Goal: Task Accomplishment & Management: Use online tool/utility

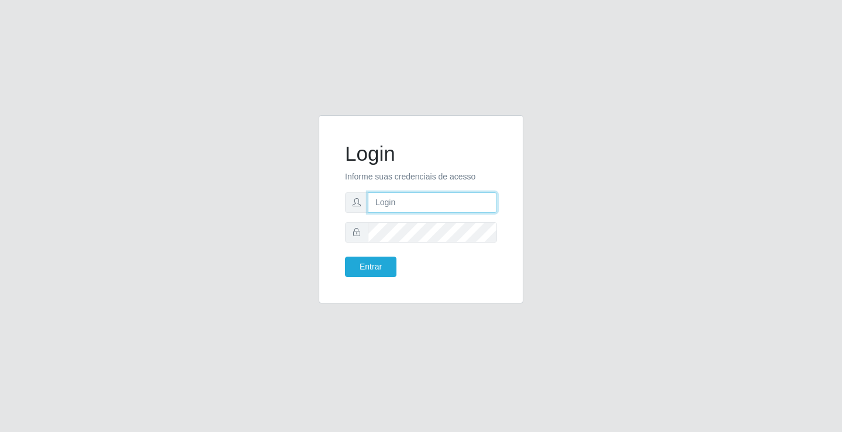
click at [430, 209] on input "text" at bounding box center [432, 202] width 129 height 20
type input "[PERSON_NAME]"
click at [345, 257] on button "Entrar" at bounding box center [370, 267] width 51 height 20
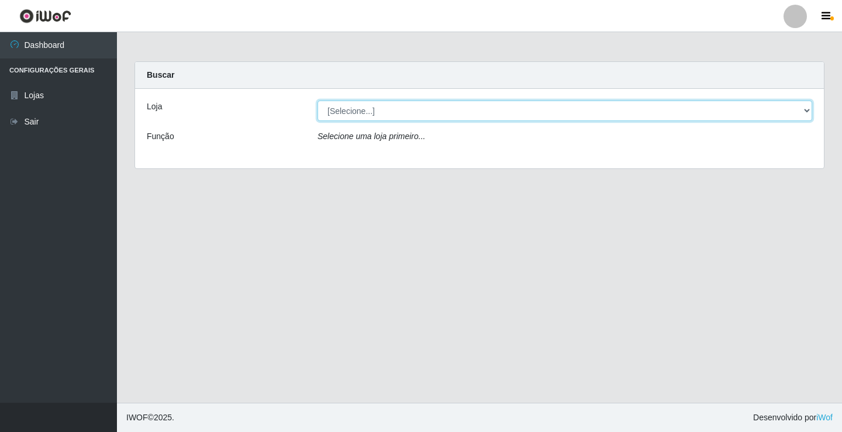
click at [355, 116] on select "[Selecione...] Ideal - Conceição" at bounding box center [565, 111] width 495 height 20
select select "231"
click at [318, 101] on select "[Selecione...] Ideal - Conceição" at bounding box center [565, 111] width 495 height 20
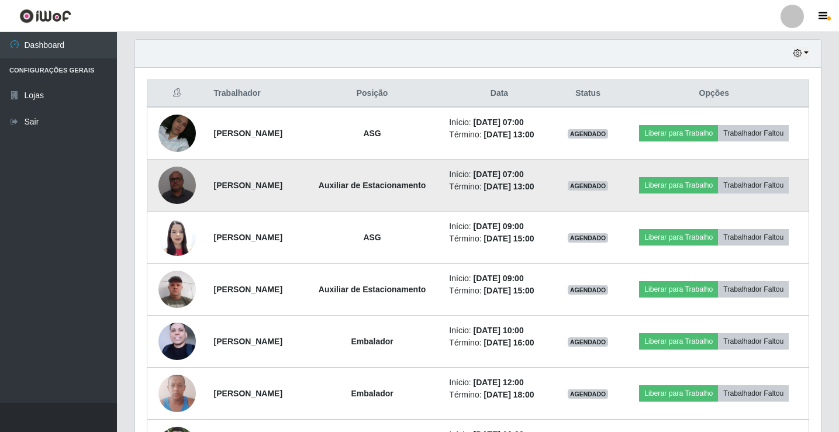
scroll to position [409, 0]
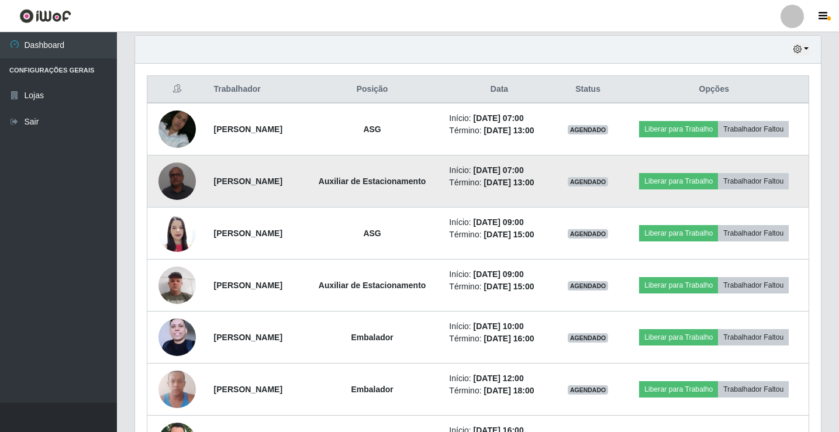
click at [168, 198] on img at bounding box center [177, 181] width 37 height 50
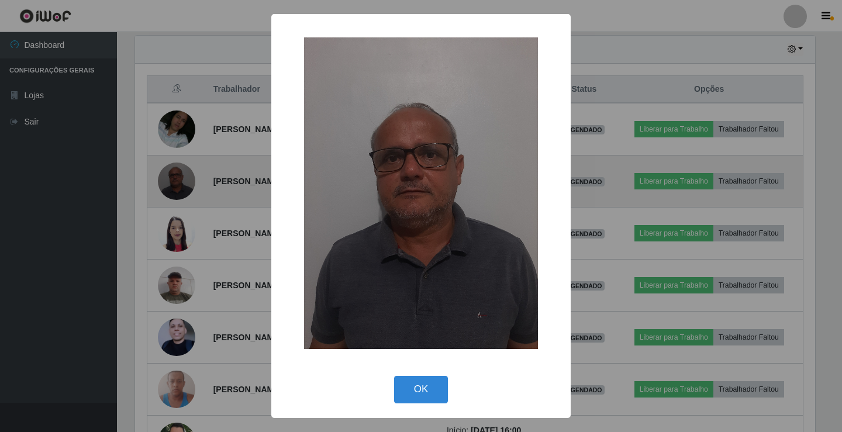
click at [168, 198] on div "× OK Cancel" at bounding box center [421, 216] width 842 height 432
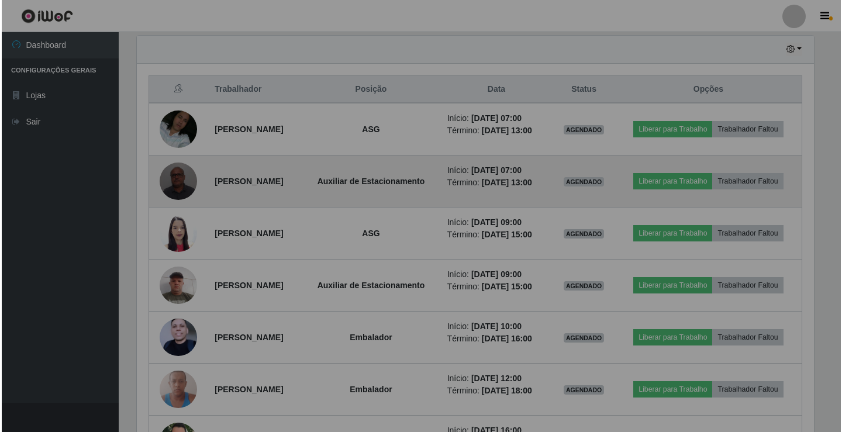
scroll to position [243, 686]
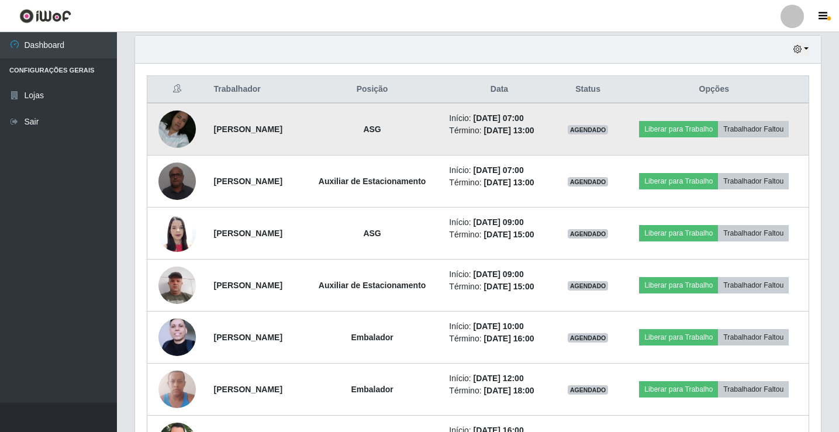
click at [168, 126] on img at bounding box center [177, 130] width 37 height 66
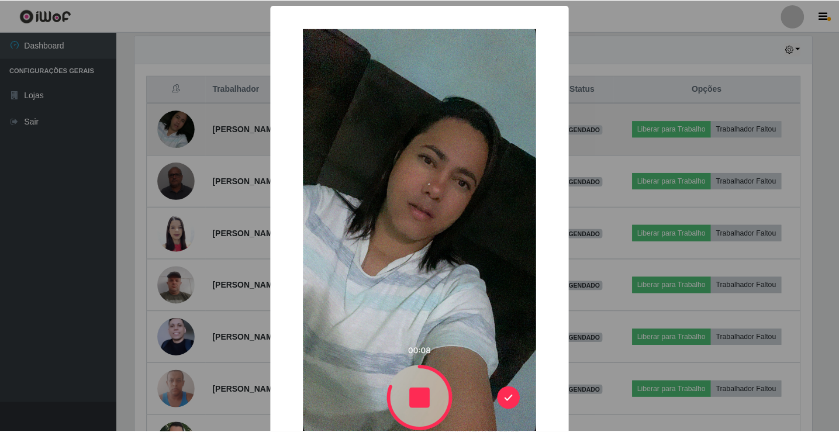
scroll to position [243, 680]
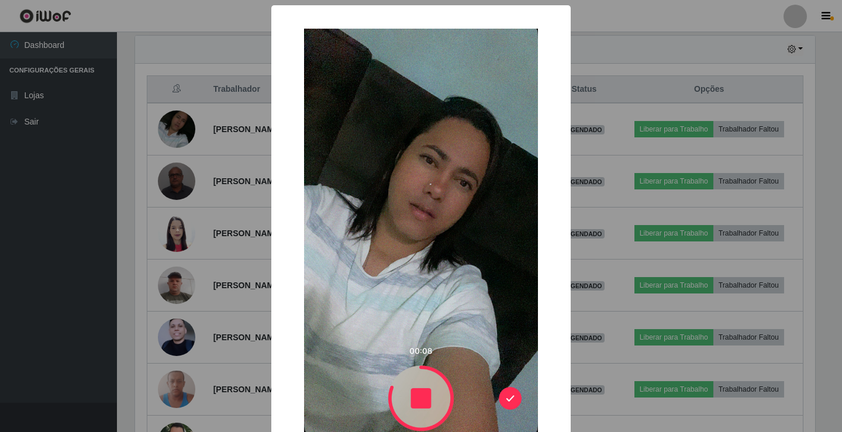
click at [168, 126] on div "× OK Cancel" at bounding box center [421, 216] width 842 height 432
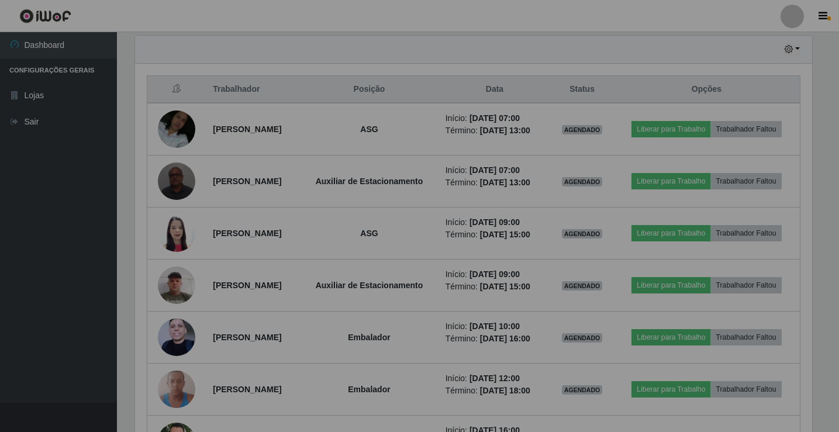
scroll to position [243, 686]
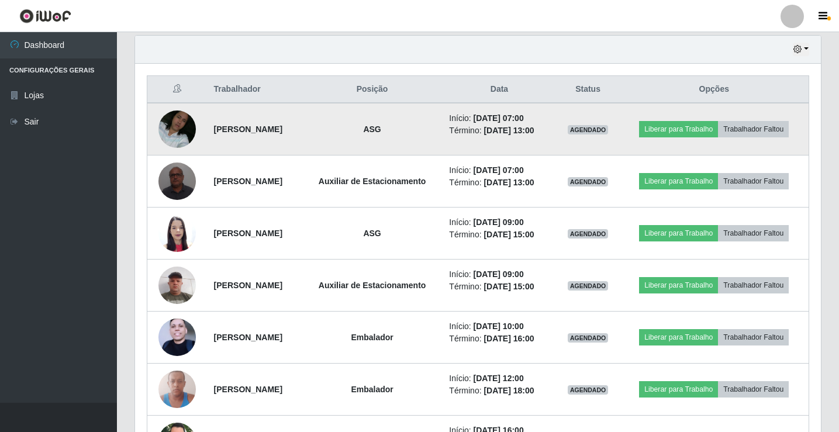
click at [188, 136] on img at bounding box center [177, 130] width 37 height 66
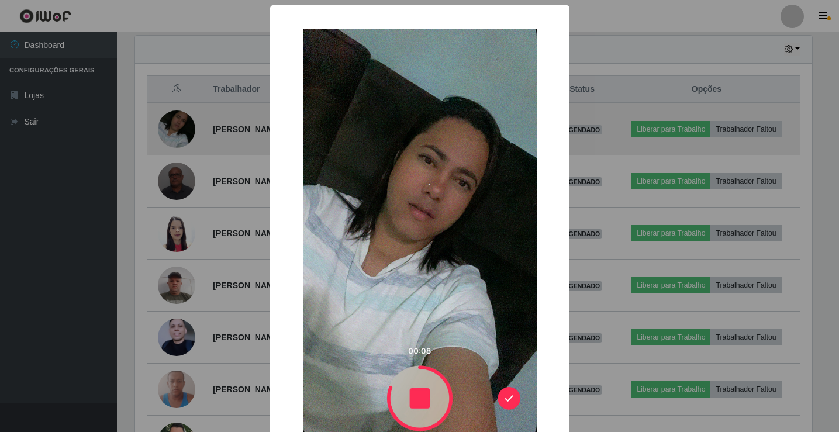
scroll to position [243, 680]
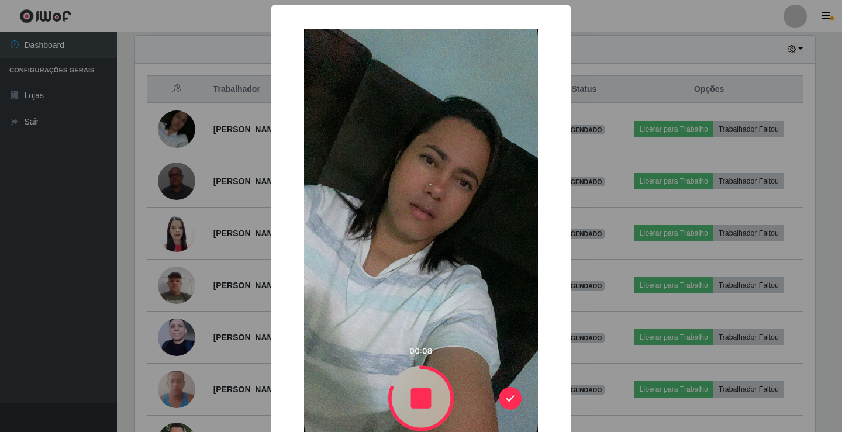
click at [741, 31] on div "× OK Cancel" at bounding box center [421, 216] width 842 height 432
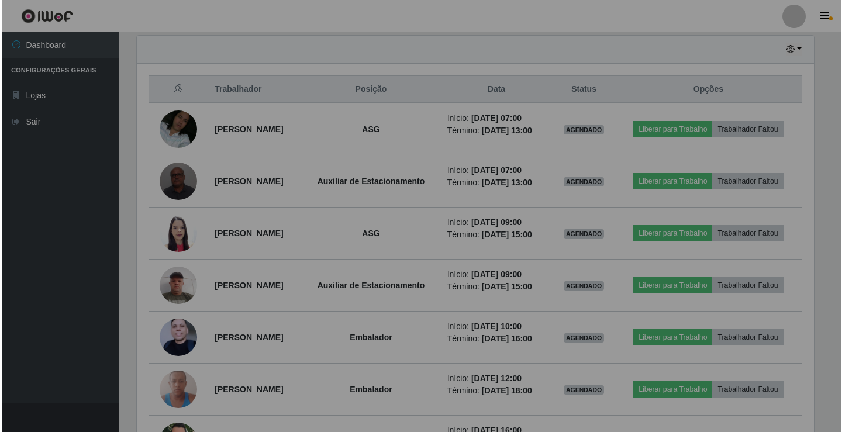
scroll to position [243, 686]
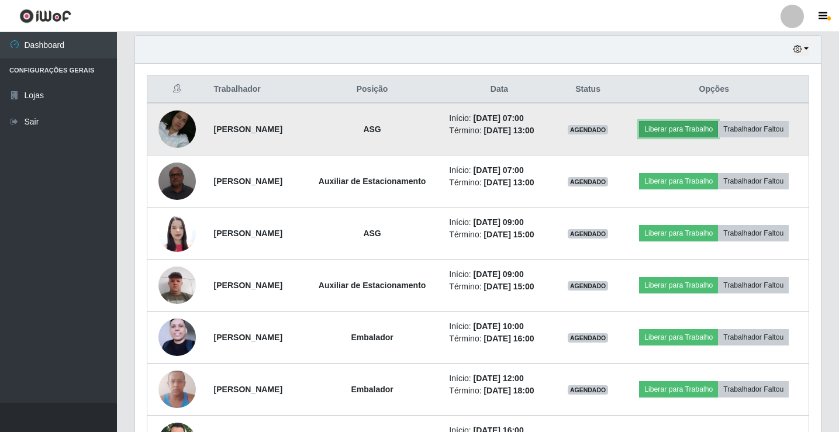
click at [718, 125] on button "Liberar para Trabalho" at bounding box center [678, 129] width 79 height 16
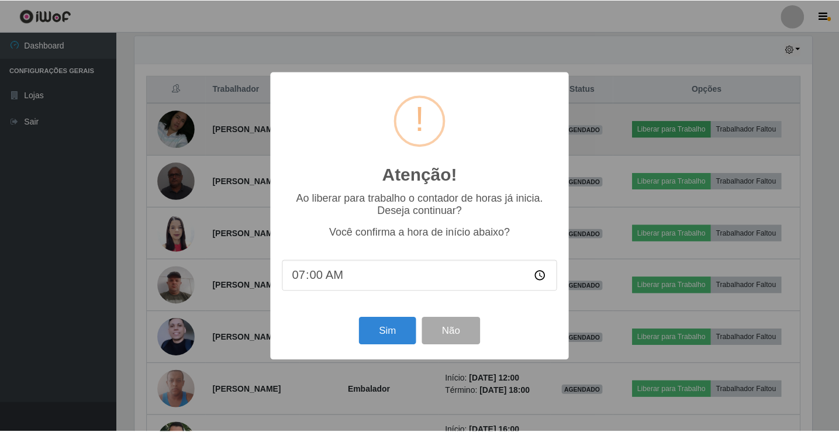
scroll to position [243, 680]
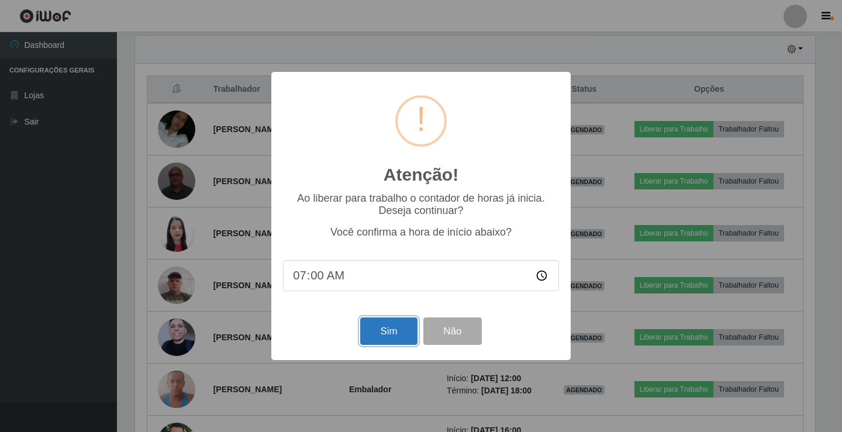
click at [375, 336] on button "Sim" at bounding box center [388, 331] width 57 height 27
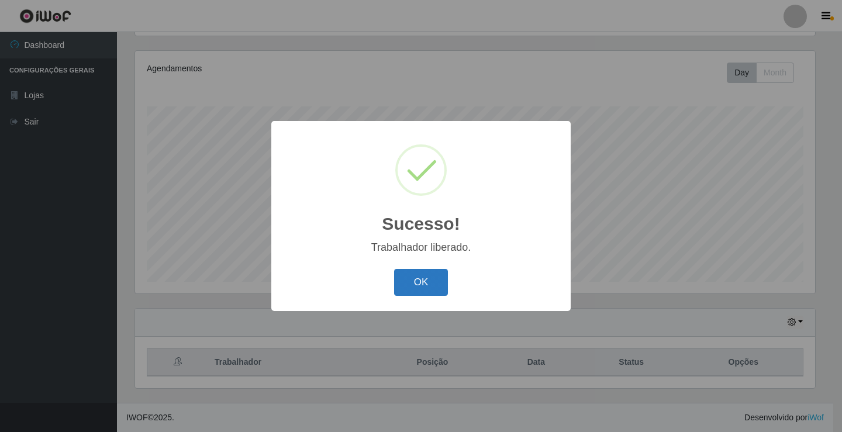
click at [432, 284] on button "OK" at bounding box center [421, 282] width 54 height 27
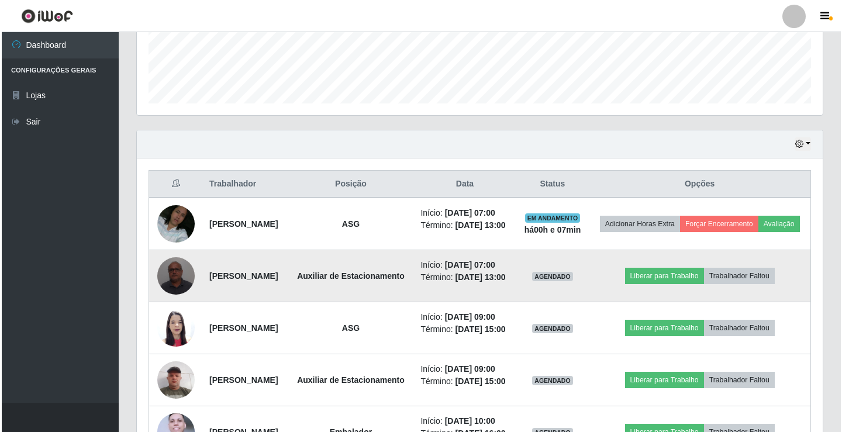
scroll to position [312, 0]
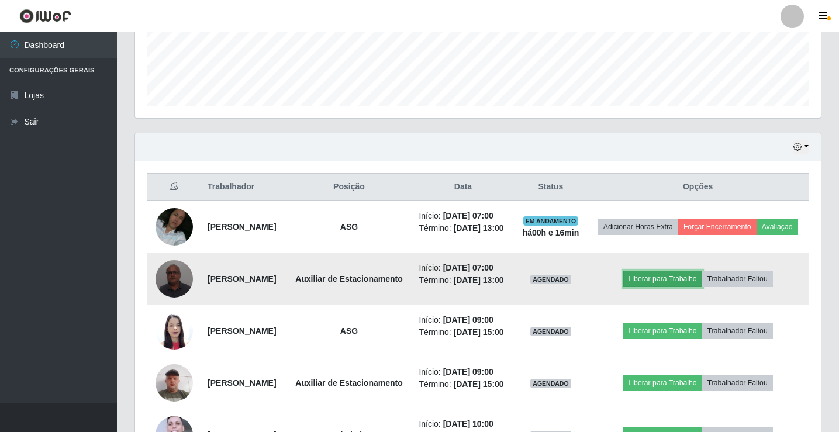
click at [681, 287] on button "Liberar para Trabalho" at bounding box center [663, 279] width 79 height 16
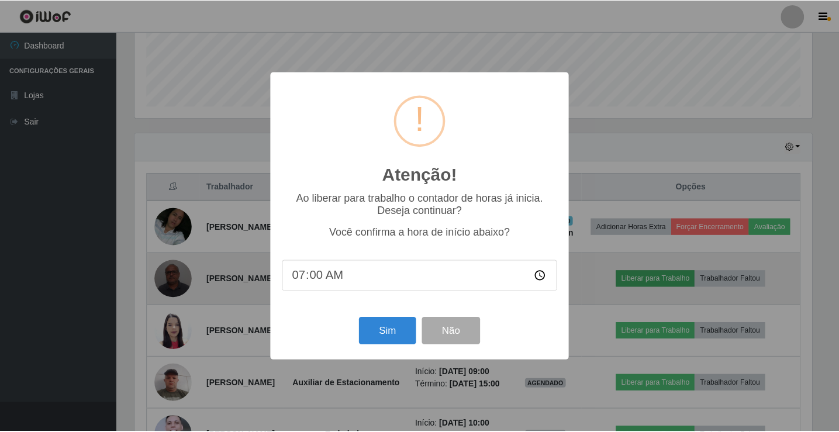
scroll to position [243, 680]
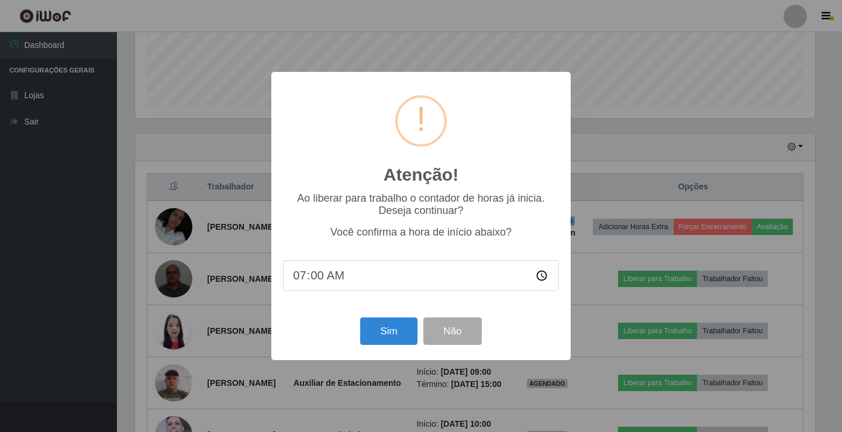
click at [311, 284] on input "07:00" at bounding box center [421, 275] width 276 height 31
type input "07:15"
click at [398, 333] on button "Sim" at bounding box center [388, 331] width 57 height 27
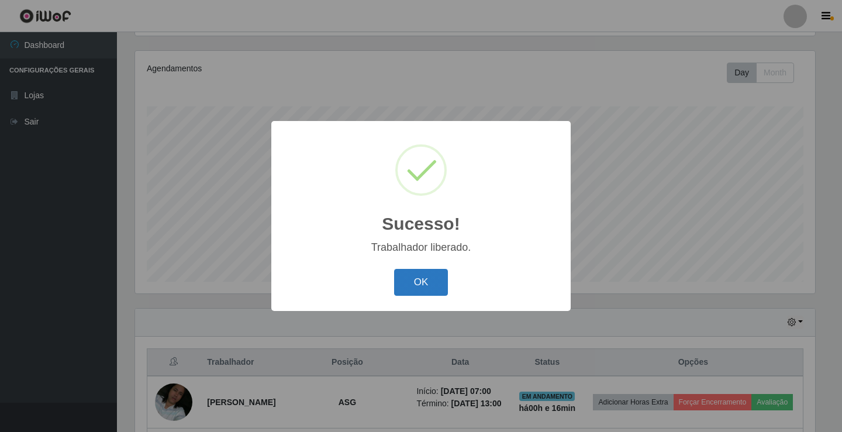
click at [436, 295] on button "OK" at bounding box center [421, 282] width 54 height 27
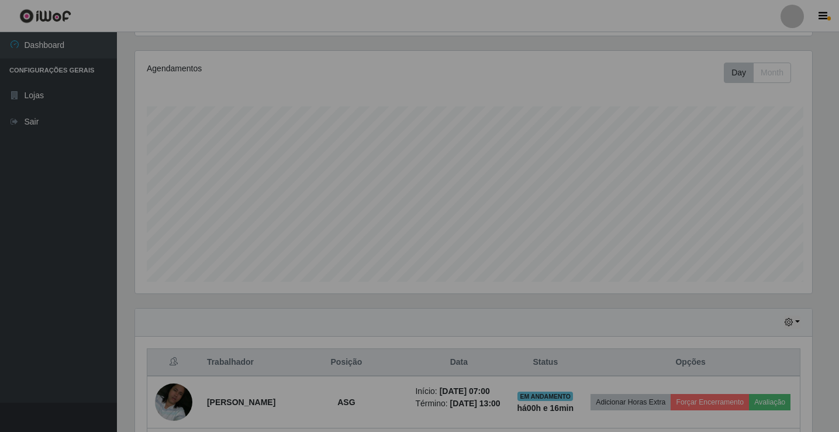
scroll to position [243, 686]
